Goal: Information Seeking & Learning: Learn about a topic

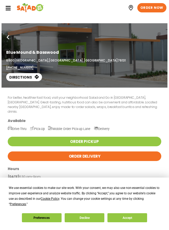
click at [132, 213] on button "Accept" at bounding box center [128, 217] width 40 height 9
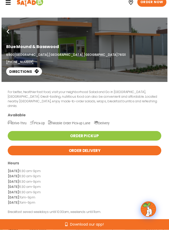
scroll to position [6, 0]
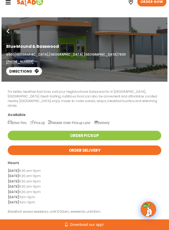
click at [7, 5] on icon at bounding box center [8, 2] width 6 height 6
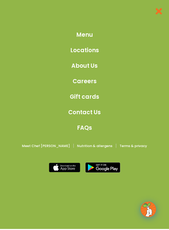
click at [85, 38] on span "Menu" at bounding box center [84, 34] width 17 height 9
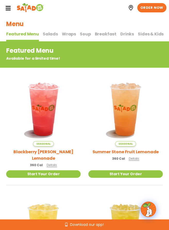
click at [122, 33] on span "Drinks" at bounding box center [128, 34] width 14 height 6
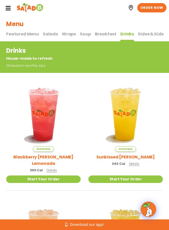
click at [22, 32] on span "Featured Menu" at bounding box center [22, 34] width 33 height 6
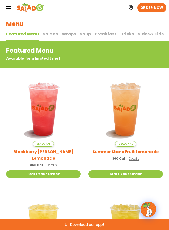
click at [48, 33] on span "Salads" at bounding box center [50, 34] width 15 height 6
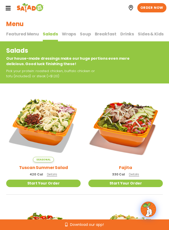
click at [70, 44] on div "Salads Our house-made dressings make our huge portions even more delicious. Goo…" at bounding box center [84, 62] width 169 height 42
click at [67, 38] on button "Wraps Wraps" at bounding box center [69, 36] width 14 height 11
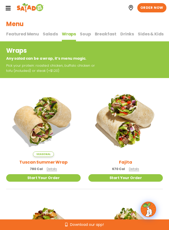
click at [84, 35] on span "Soup" at bounding box center [85, 34] width 11 height 6
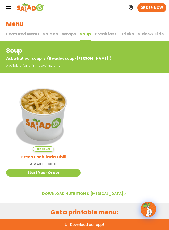
click at [99, 33] on span "Breakfast" at bounding box center [106, 34] width 22 height 6
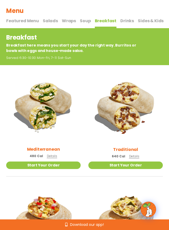
scroll to position [17, 0]
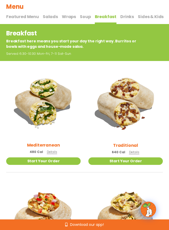
click at [140, 16] on span "Sides & Kids" at bounding box center [151, 17] width 26 height 6
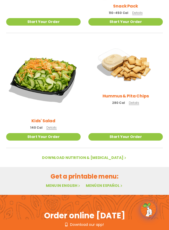
scroll to position [119, 0]
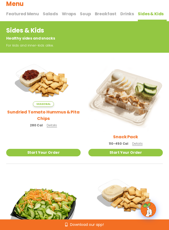
click at [15, 12] on span "Featured Menu" at bounding box center [22, 14] width 33 height 6
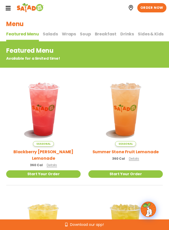
click at [65, 33] on span "Wraps" at bounding box center [69, 34] width 14 height 6
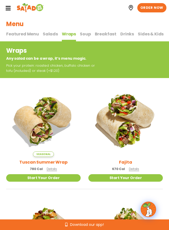
click at [50, 37] on span "Salads" at bounding box center [50, 34] width 15 height 6
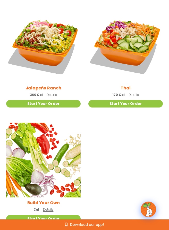
scroll to position [645, 0]
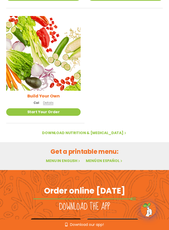
click at [7, 111] on link "Start Your Order" at bounding box center [43, 111] width 75 height 7
